Goal: Task Accomplishment & Management: Use online tool/utility

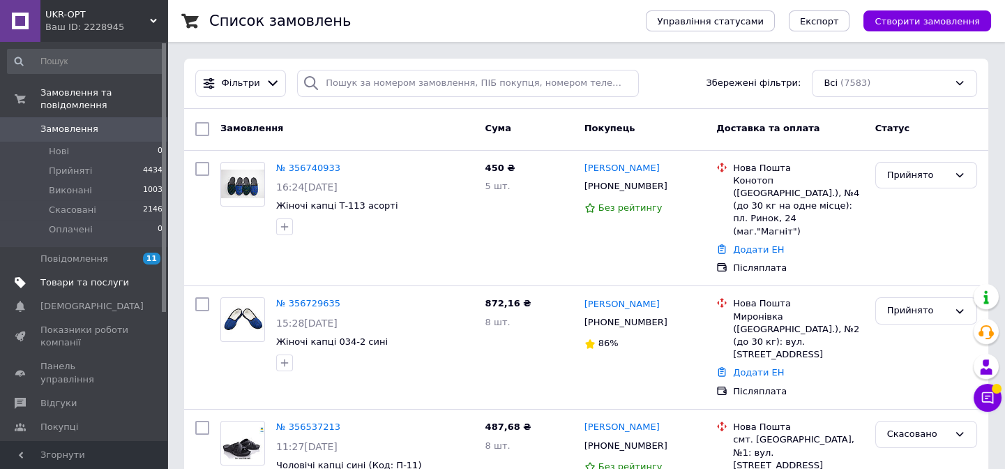
click at [83, 276] on span "Товари та послуги" at bounding box center [84, 282] width 89 height 13
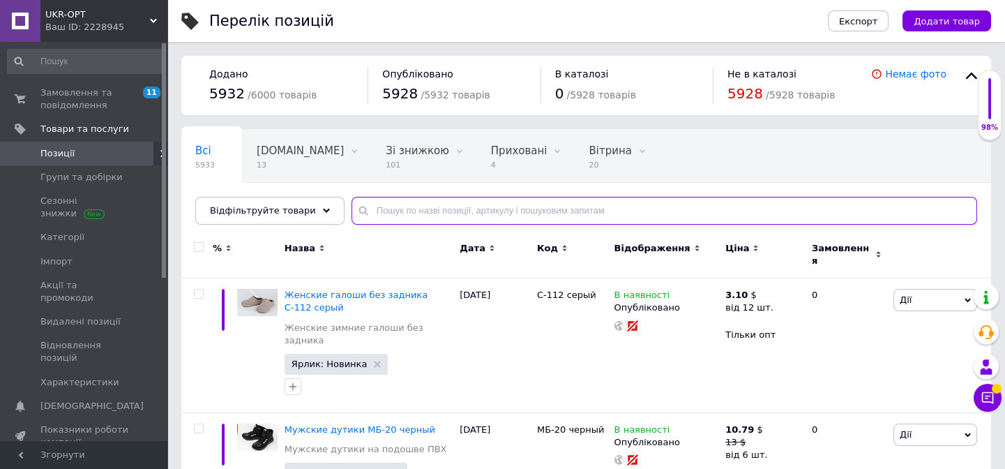
click at [381, 206] on input "text" at bounding box center [664, 211] width 626 height 28
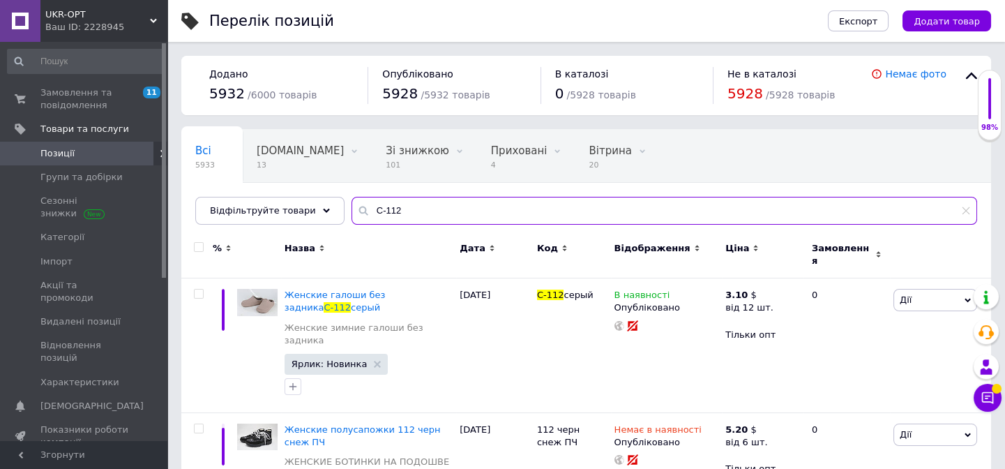
scroll to position [63, 0]
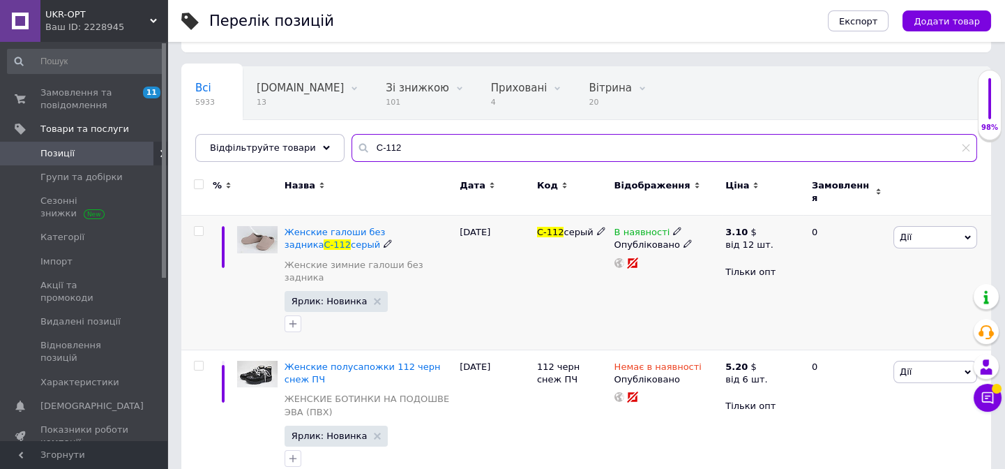
type input "С-112"
click at [907, 232] on span "Дії" at bounding box center [906, 237] width 12 height 10
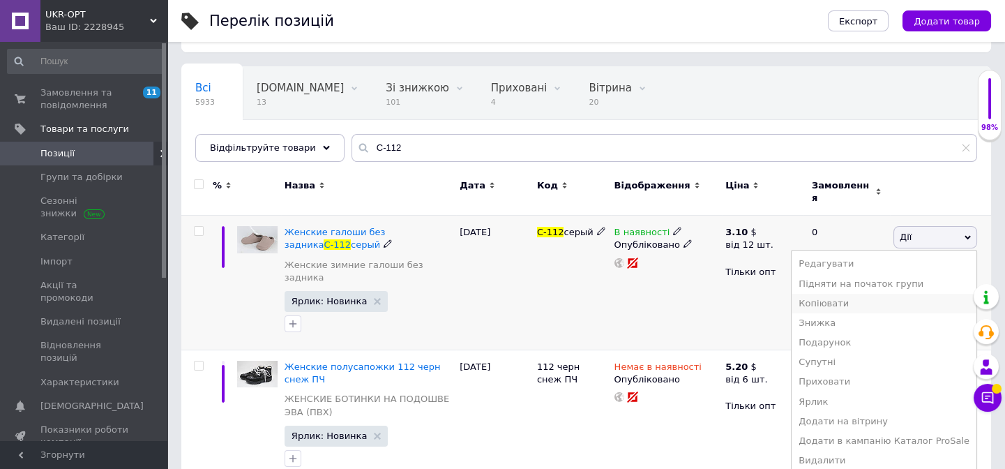
click at [826, 294] on li "Копіювати" at bounding box center [884, 304] width 185 height 20
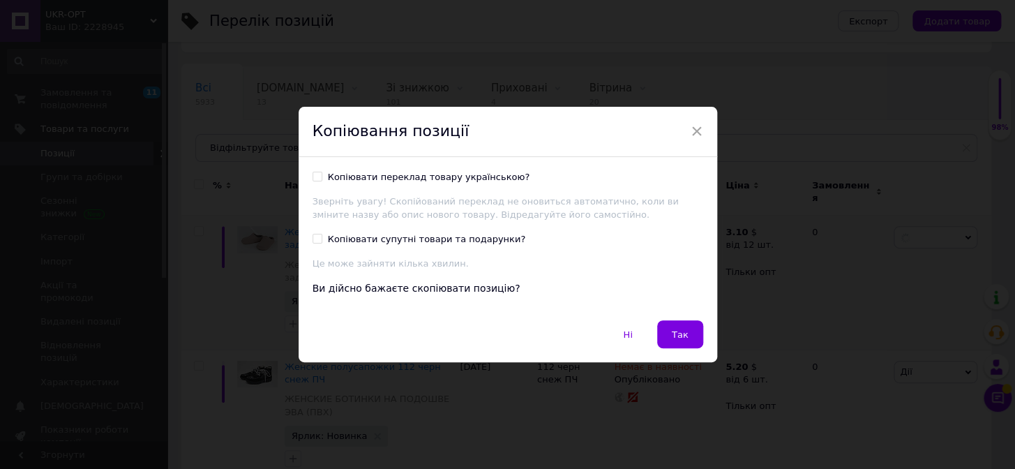
click at [348, 178] on div "Копіювати переклад товару українською?" at bounding box center [429, 177] width 202 height 13
click at [322, 178] on input "Копіювати переклад товару українською?" at bounding box center [316, 176] width 9 height 9
checkbox input "true"
click at [679, 329] on span "Так" at bounding box center [680, 334] width 17 height 10
